Goal: Information Seeking & Learning: Compare options

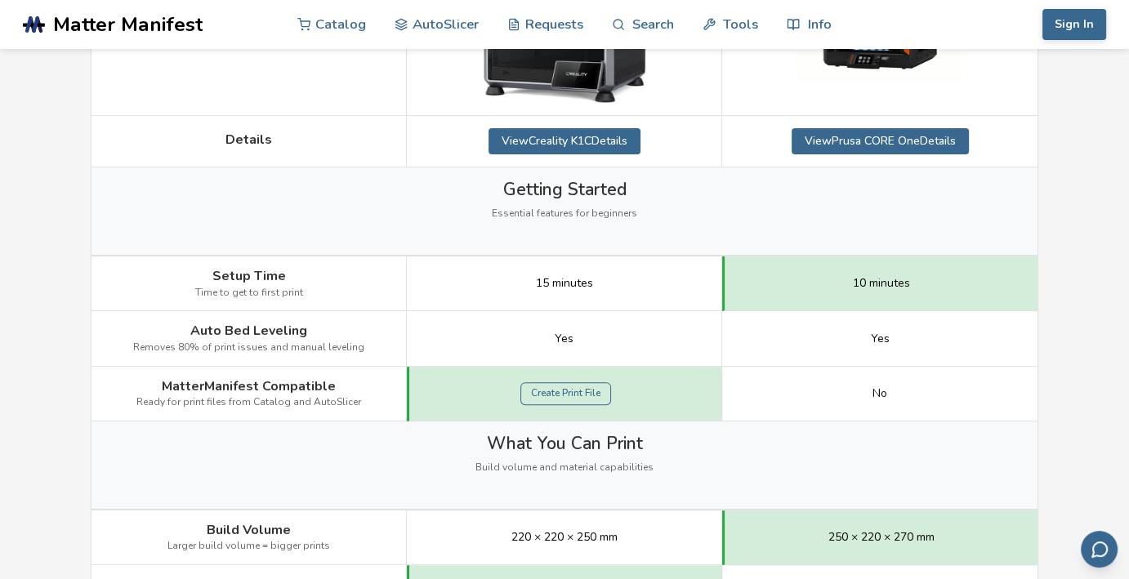
scroll to position [136, 0]
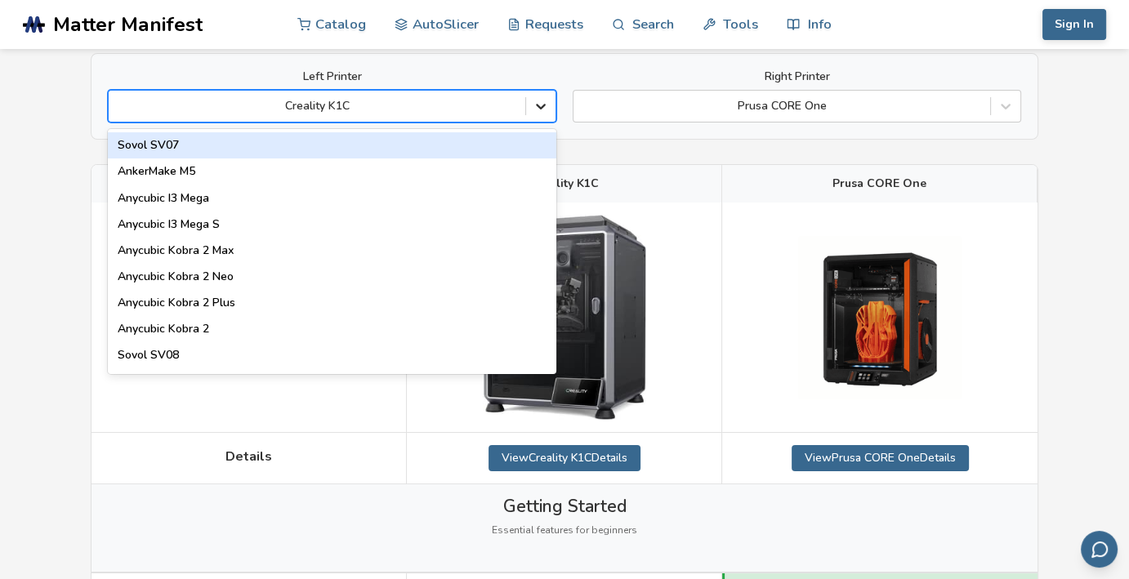
click at [551, 112] on div at bounding box center [540, 105] width 29 height 29
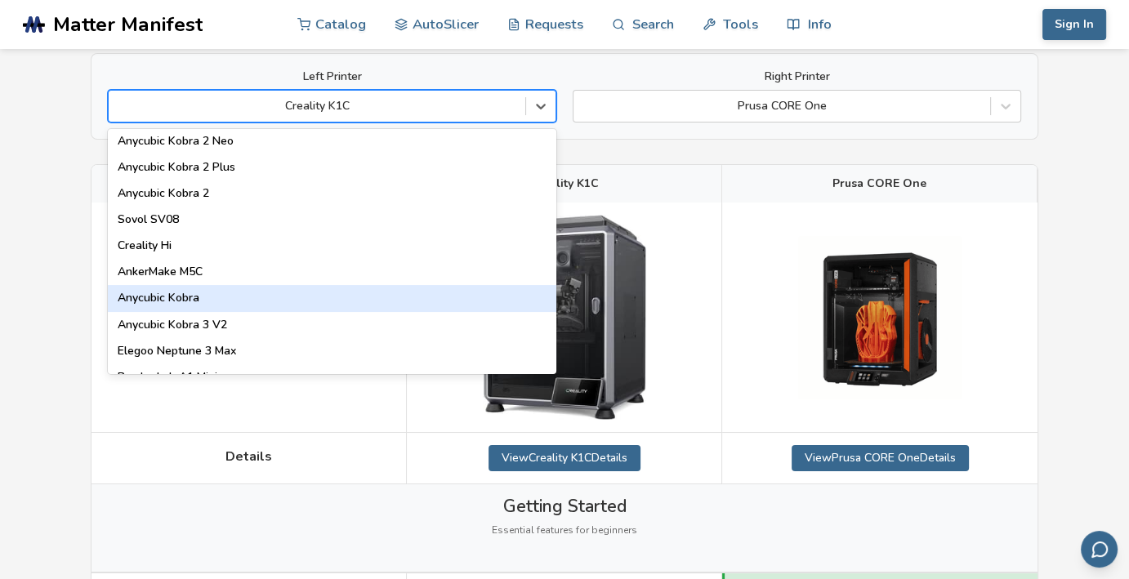
scroll to position [952, 0]
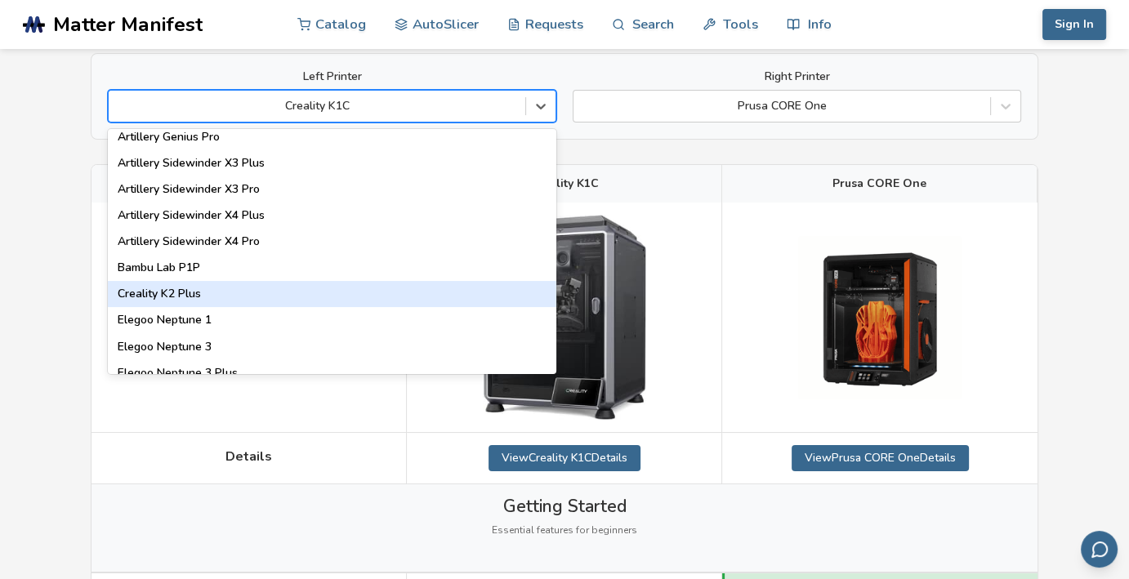
click at [270, 301] on div "Creality K2 Plus" at bounding box center [332, 294] width 448 height 26
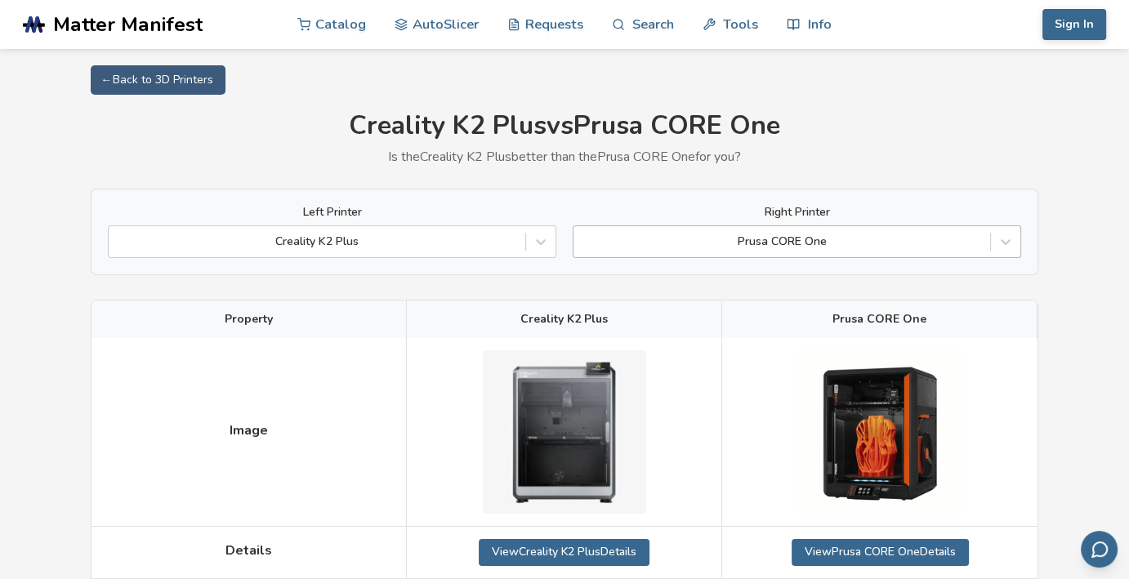
click at [1020, 239] on div "Prusa CORE One" at bounding box center [797, 241] width 448 height 33
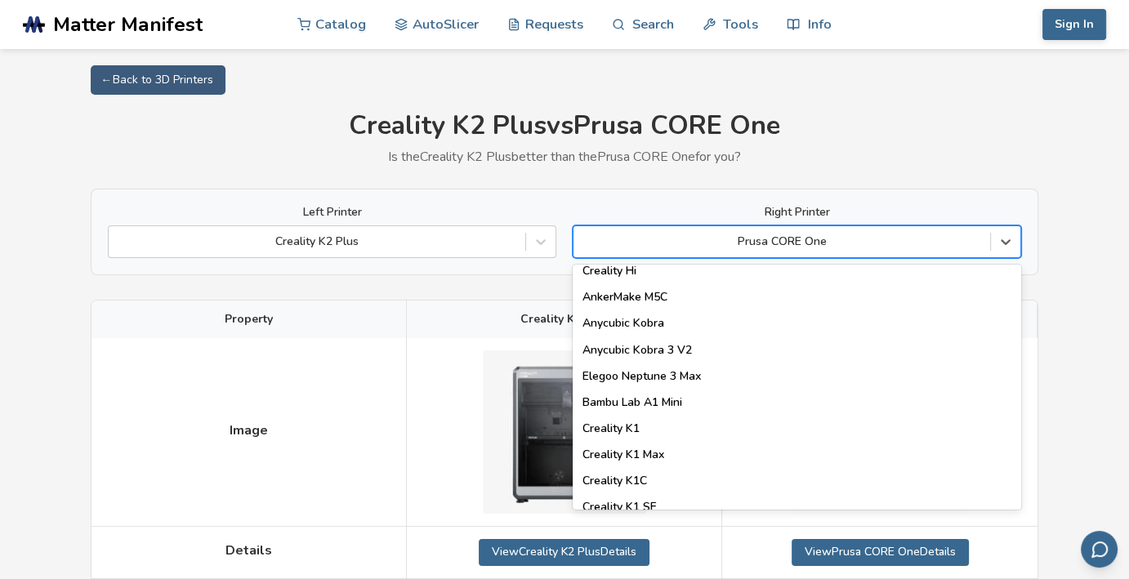
scroll to position [272, 0]
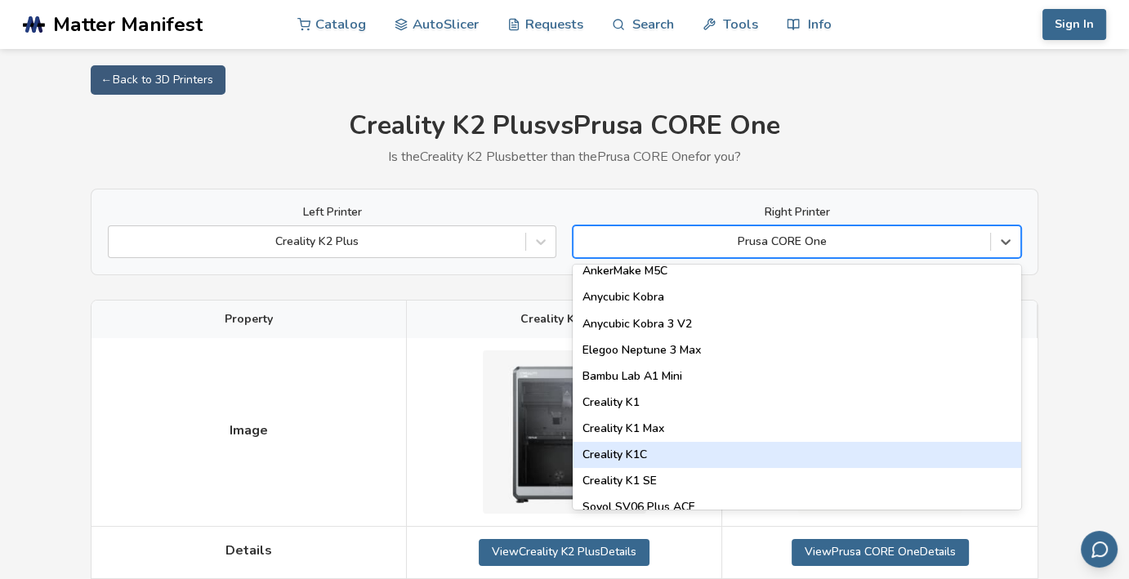
click at [717, 452] on div "Creality K1C" at bounding box center [797, 455] width 448 height 26
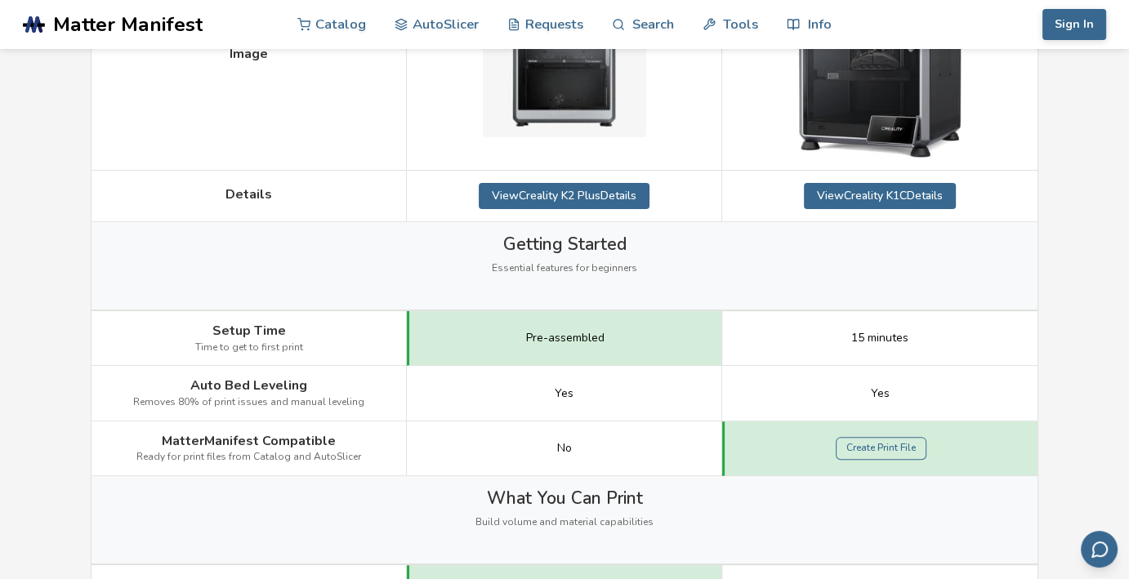
scroll to position [136, 0]
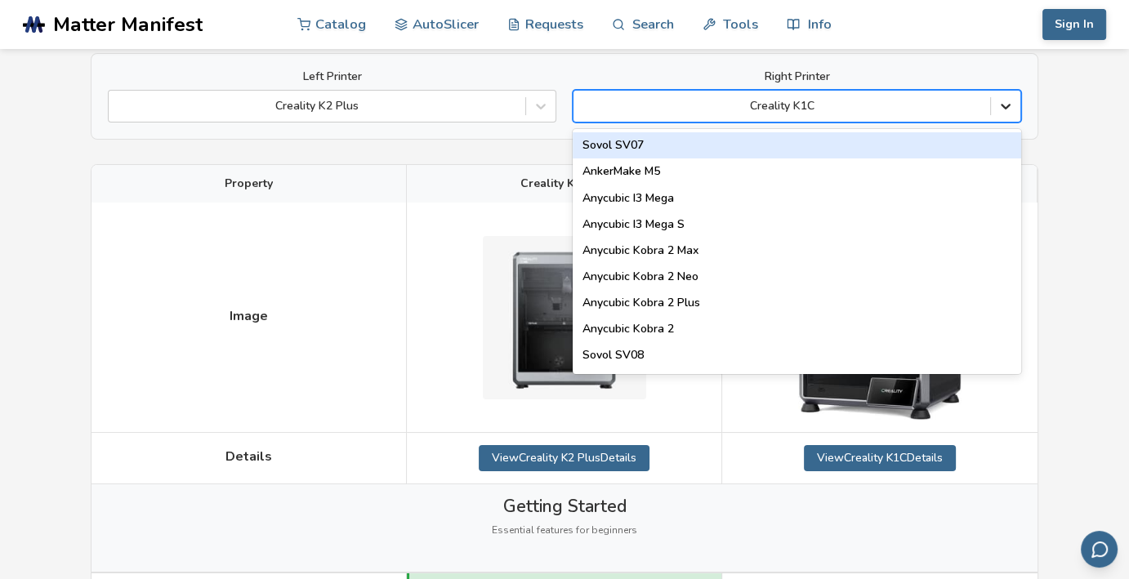
click at [1008, 98] on icon at bounding box center [1005, 106] width 16 height 16
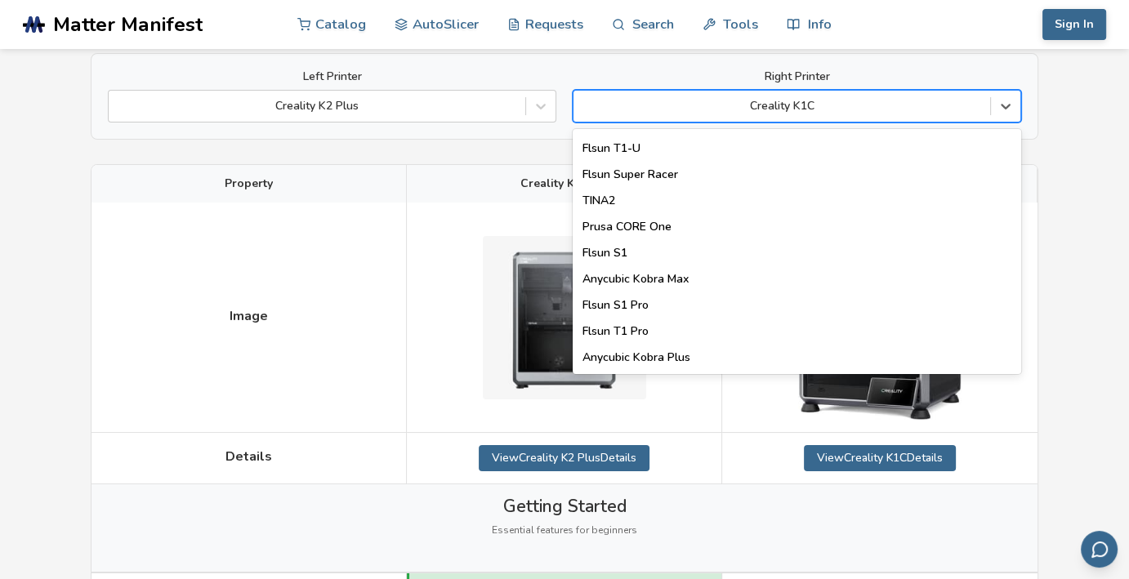
scroll to position [2094, 0]
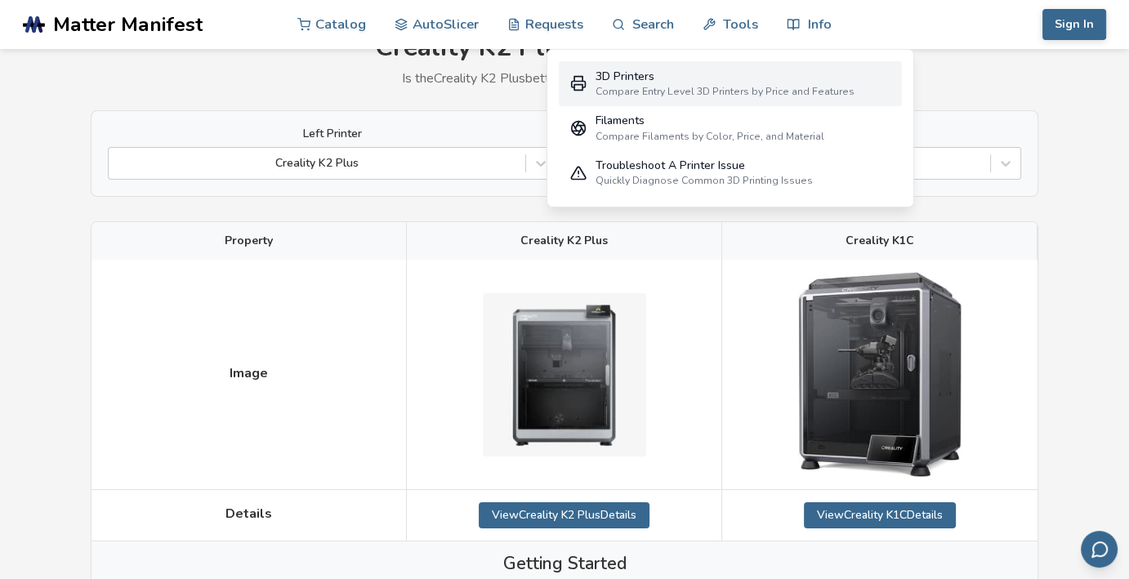
scroll to position [0, 0]
